Goal: Navigation & Orientation: Go to known website

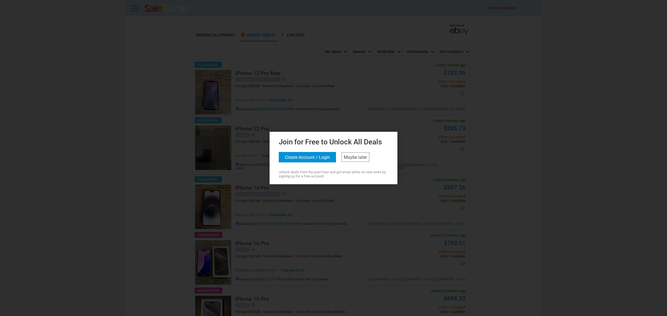
click at [317, 156] on button "Create Account / Login" at bounding box center [307, 157] width 57 height 10
